Goal: Check status: Check status

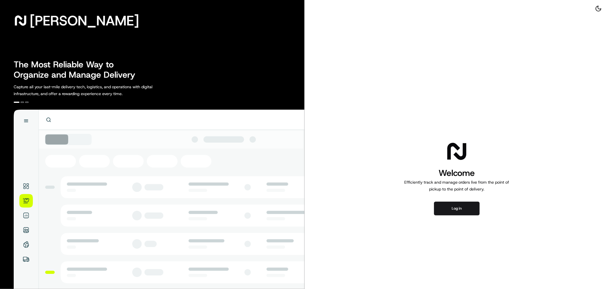
drag, startPoint x: 427, startPoint y: 219, endPoint x: 435, endPoint y: 215, distance: 8.6
click at [427, 219] on div "Welcome Efficiently track and manage orders live from the point of pickup to th…" at bounding box center [457, 177] width 305 height 355
click at [443, 211] on button "Log in" at bounding box center [457, 209] width 46 height 14
